Goal: Task Accomplishment & Management: Use online tool/utility

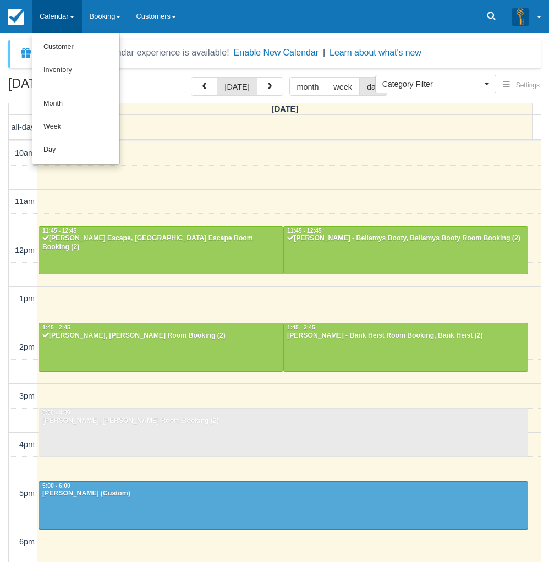
select select
click at [57, 143] on link "Day" at bounding box center [75, 150] width 87 height 23
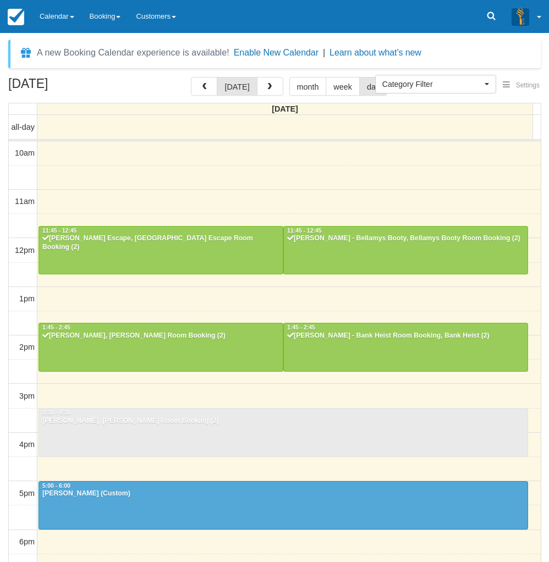
select select
click at [271, 85] on span "button" at bounding box center [270, 87] width 8 height 8
